Goal: Task Accomplishment & Management: Use online tool/utility

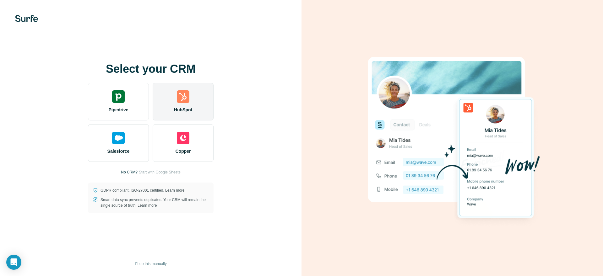
click at [177, 99] on img at bounding box center [183, 96] width 13 height 13
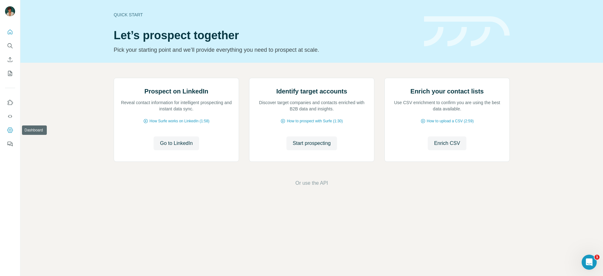
click at [10, 131] on icon "Dashboard" at bounding box center [10, 130] width 6 height 6
